Goal: Task Accomplishment & Management: Use online tool/utility

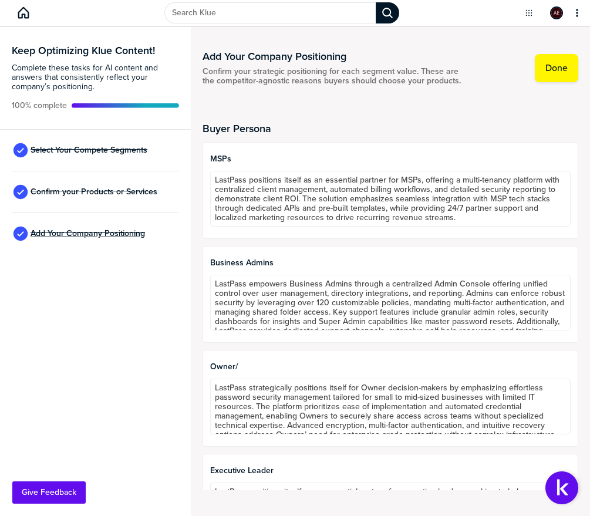
click at [83, 233] on span "Add Your Company Positioning" at bounding box center [88, 233] width 114 height 9
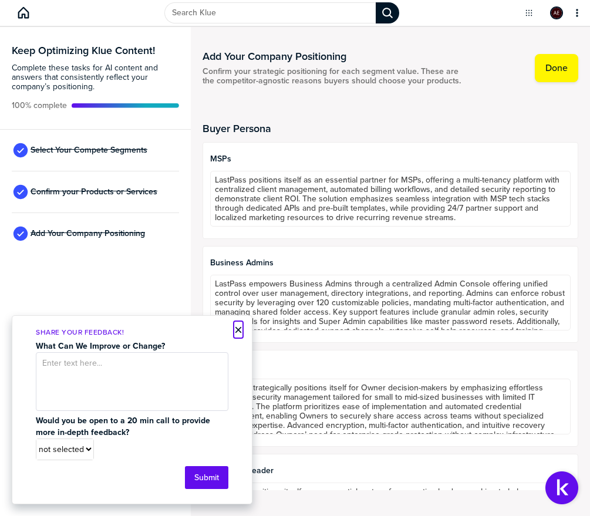
click at [239, 336] on button "×" at bounding box center [238, 330] width 8 height 14
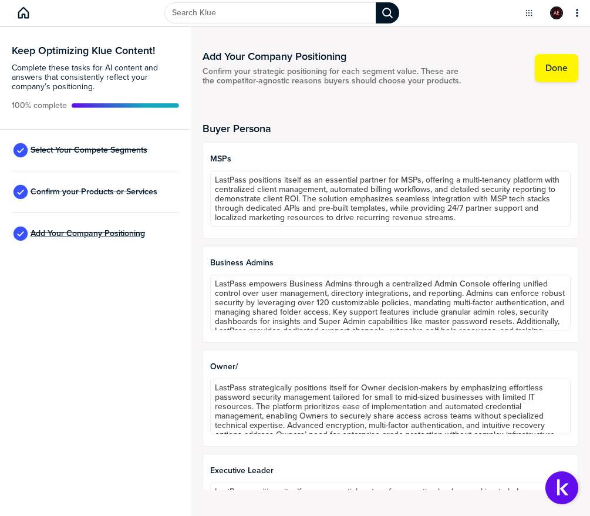
click at [99, 231] on span "Add Your Company Positioning" at bounding box center [88, 233] width 114 height 9
click at [553, 70] on label "Done" at bounding box center [556, 68] width 22 height 12
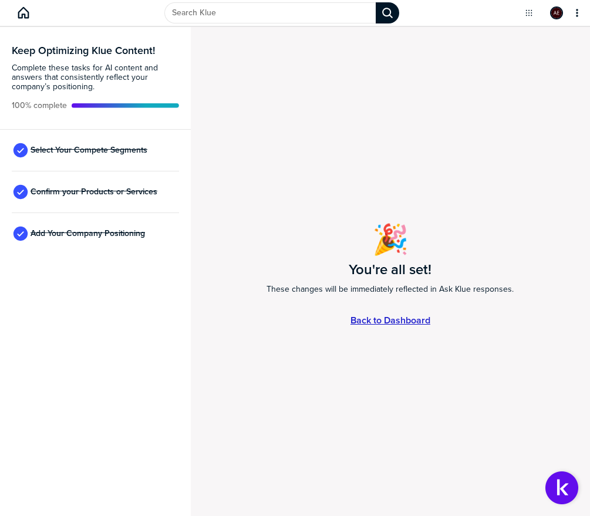
click at [387, 315] on link "Back to Dashboard" at bounding box center [390, 320] width 80 height 10
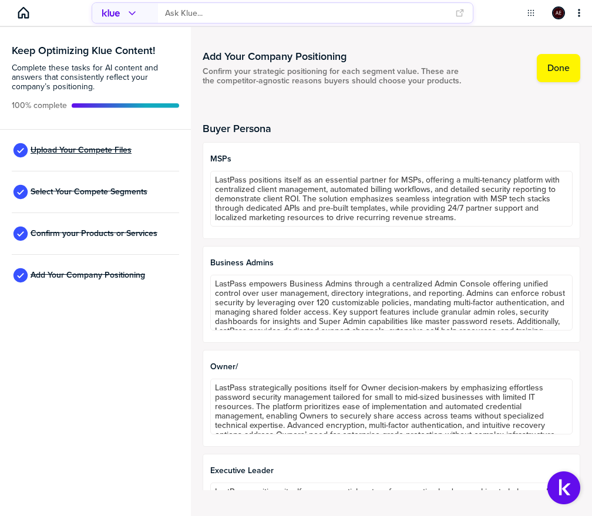
click at [66, 146] on span "Upload Your Compete Files" at bounding box center [81, 150] width 101 height 9
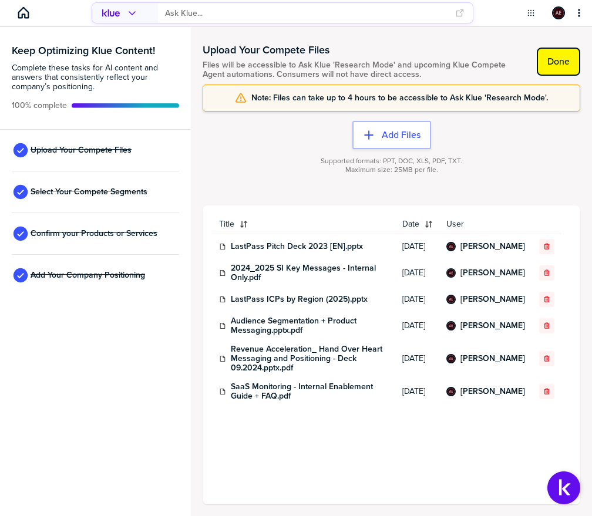
click at [563, 67] on button "Done" at bounding box center [557, 62] width 43 height 28
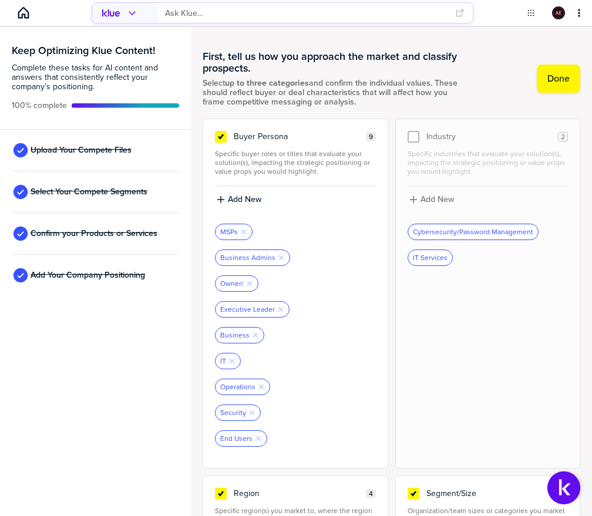
click at [132, 15] on icon "primary" at bounding box center [131, 12] width 9 height 9
click at [130, 15] on icon "primary" at bounding box center [131, 12] width 9 height 9
click at [15, 8] on div "Home {{instance}}" at bounding box center [23, 13] width 23 height 14
